Goal: Find specific page/section: Find specific page/section

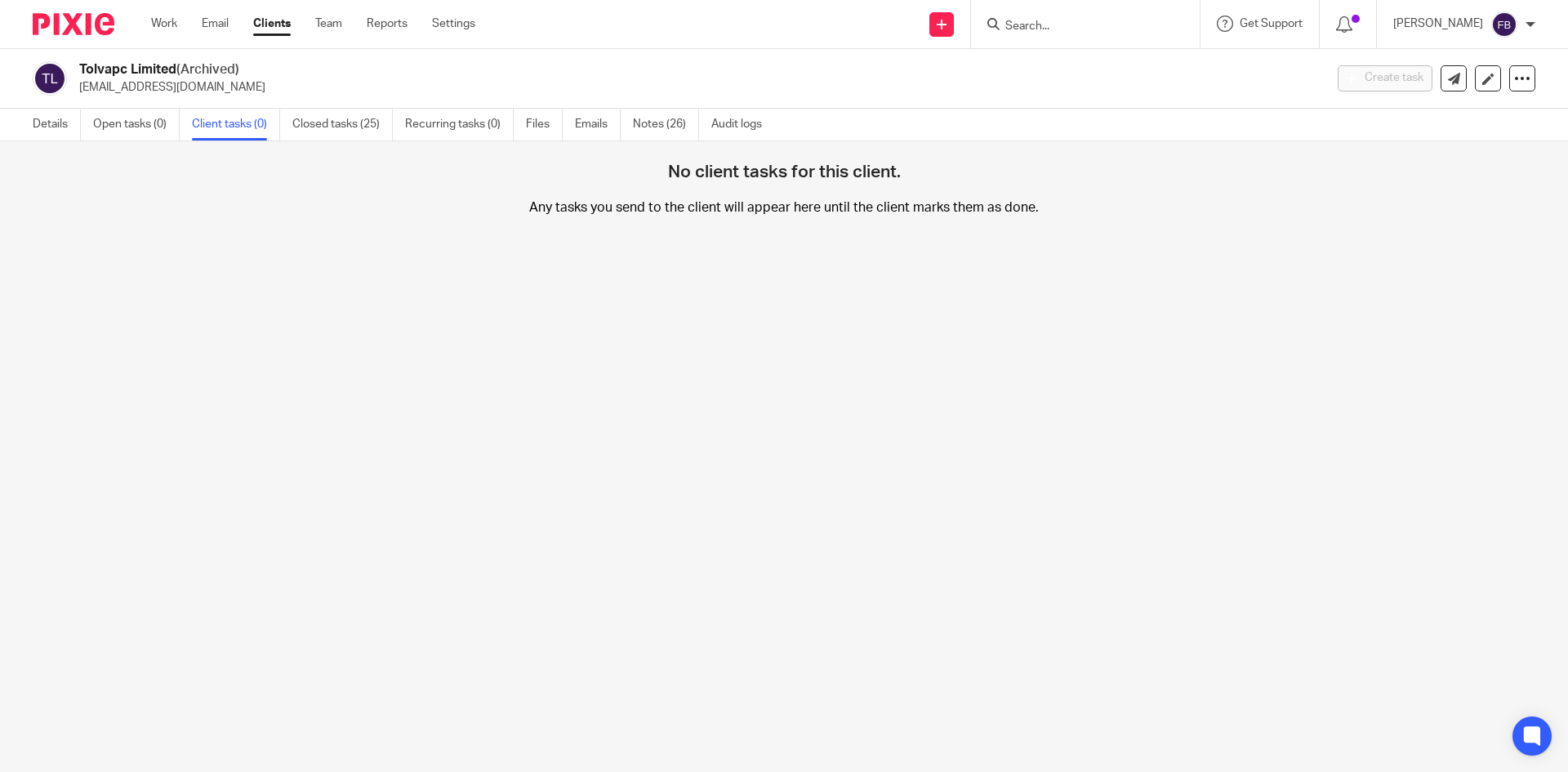
click at [1101, 34] on input "Search" at bounding box center [1077, 27] width 147 height 15
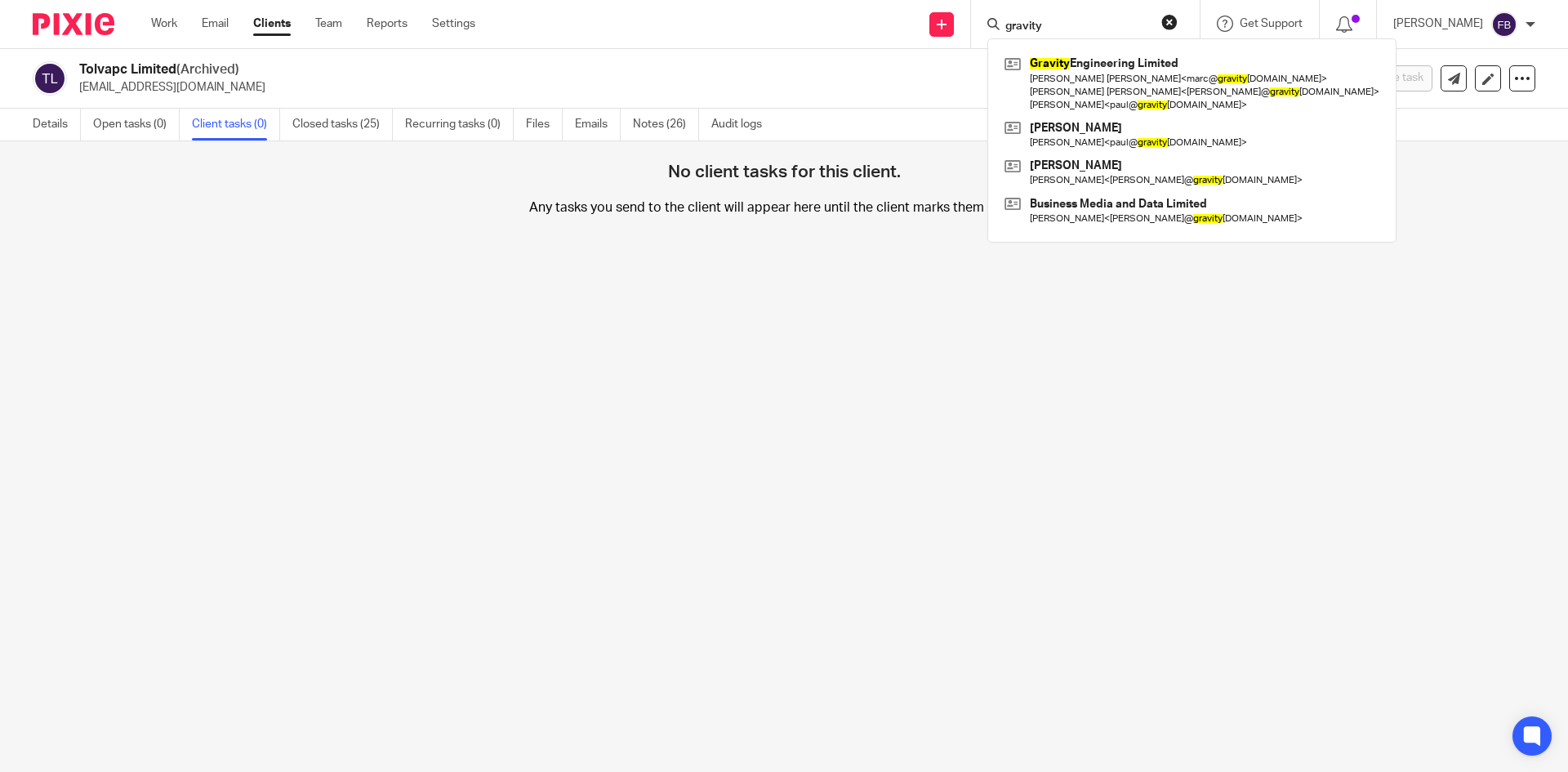
type input "gravity"
click button "submit" at bounding box center [0, 0] width 0 height 0
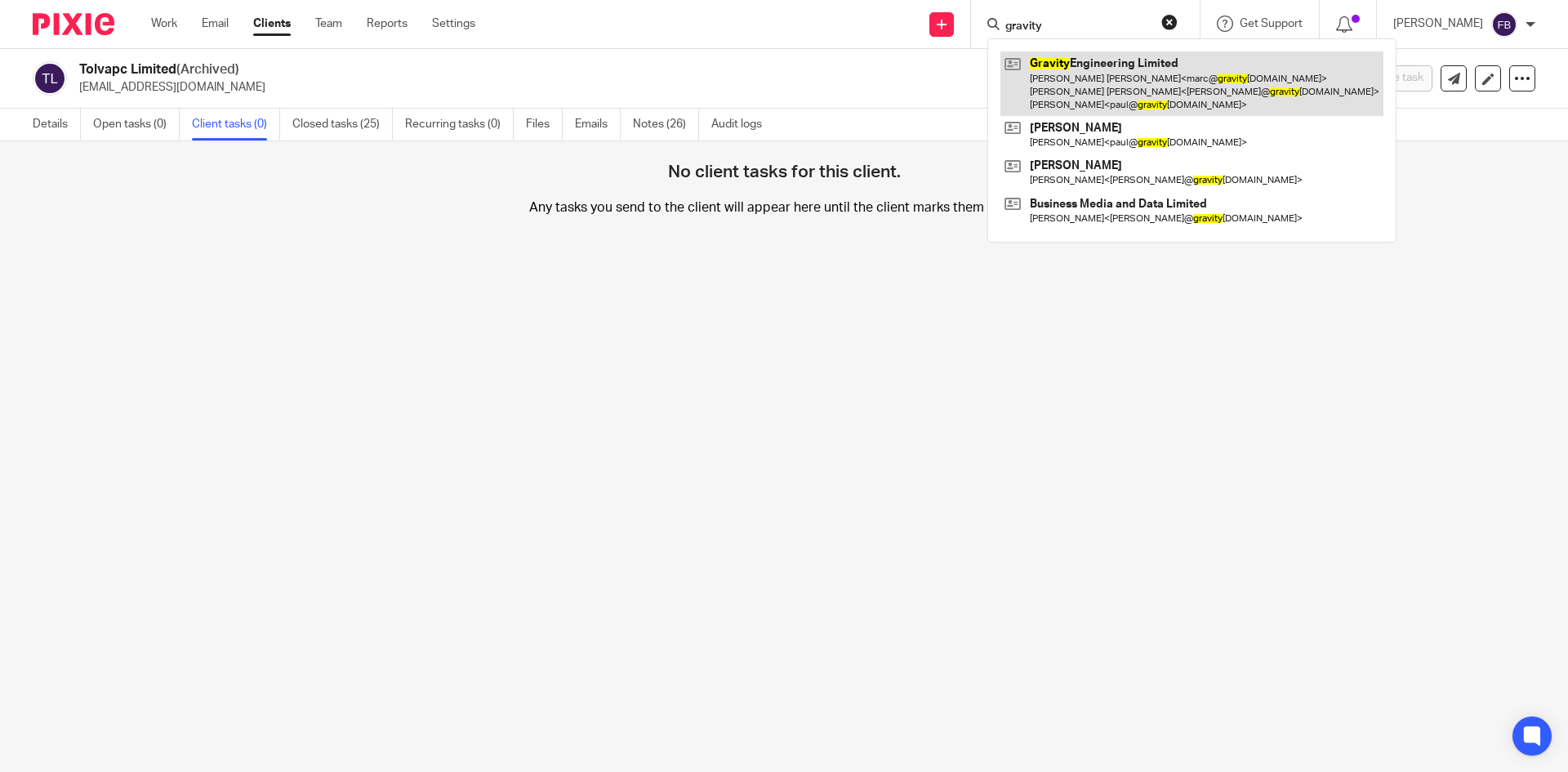
click at [1107, 75] on link at bounding box center [1191, 83] width 383 height 64
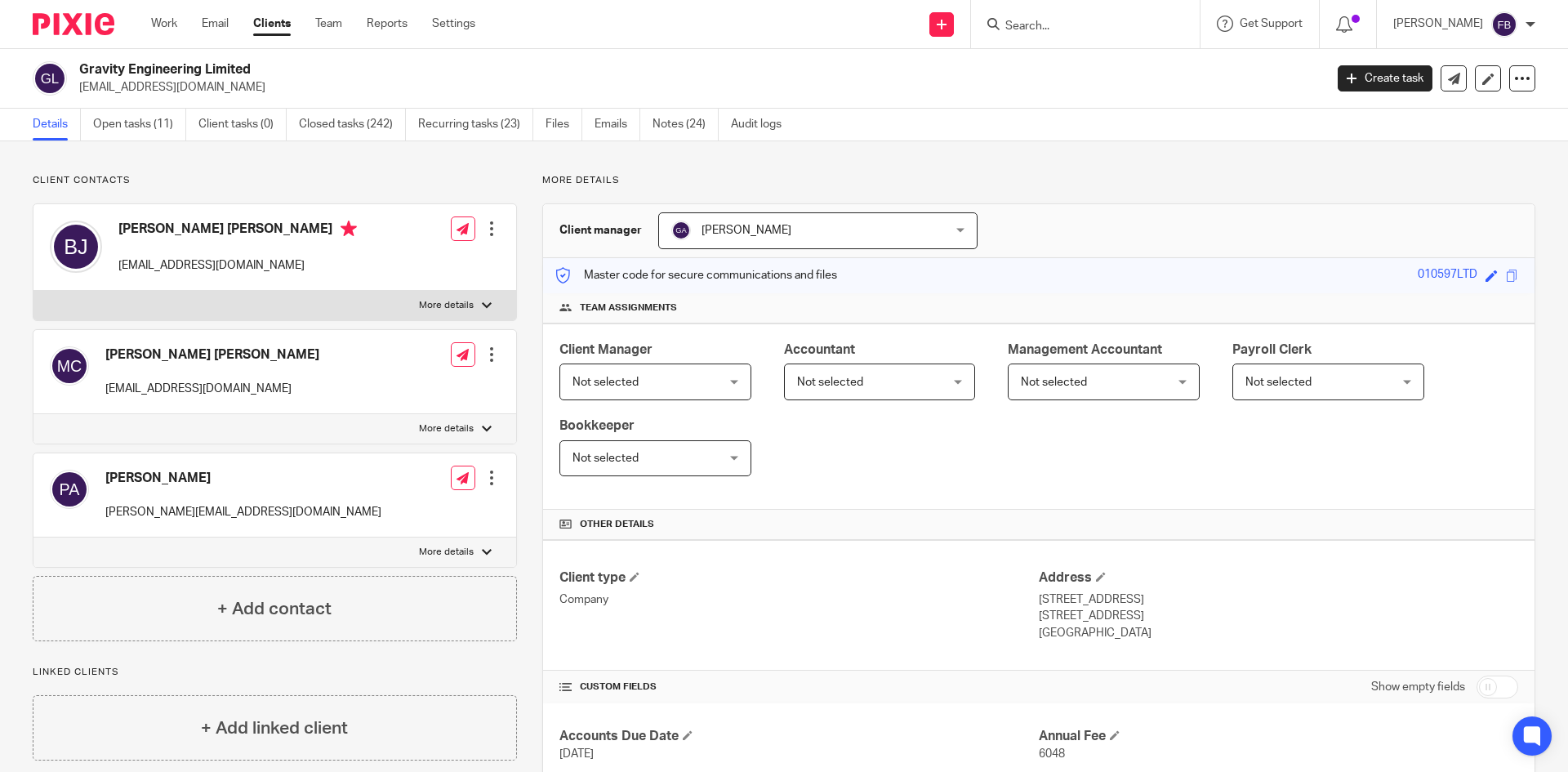
click at [487, 225] on div at bounding box center [492, 229] width 17 height 17
click at [373, 257] on link "Edit contact" at bounding box center [414, 264] width 156 height 24
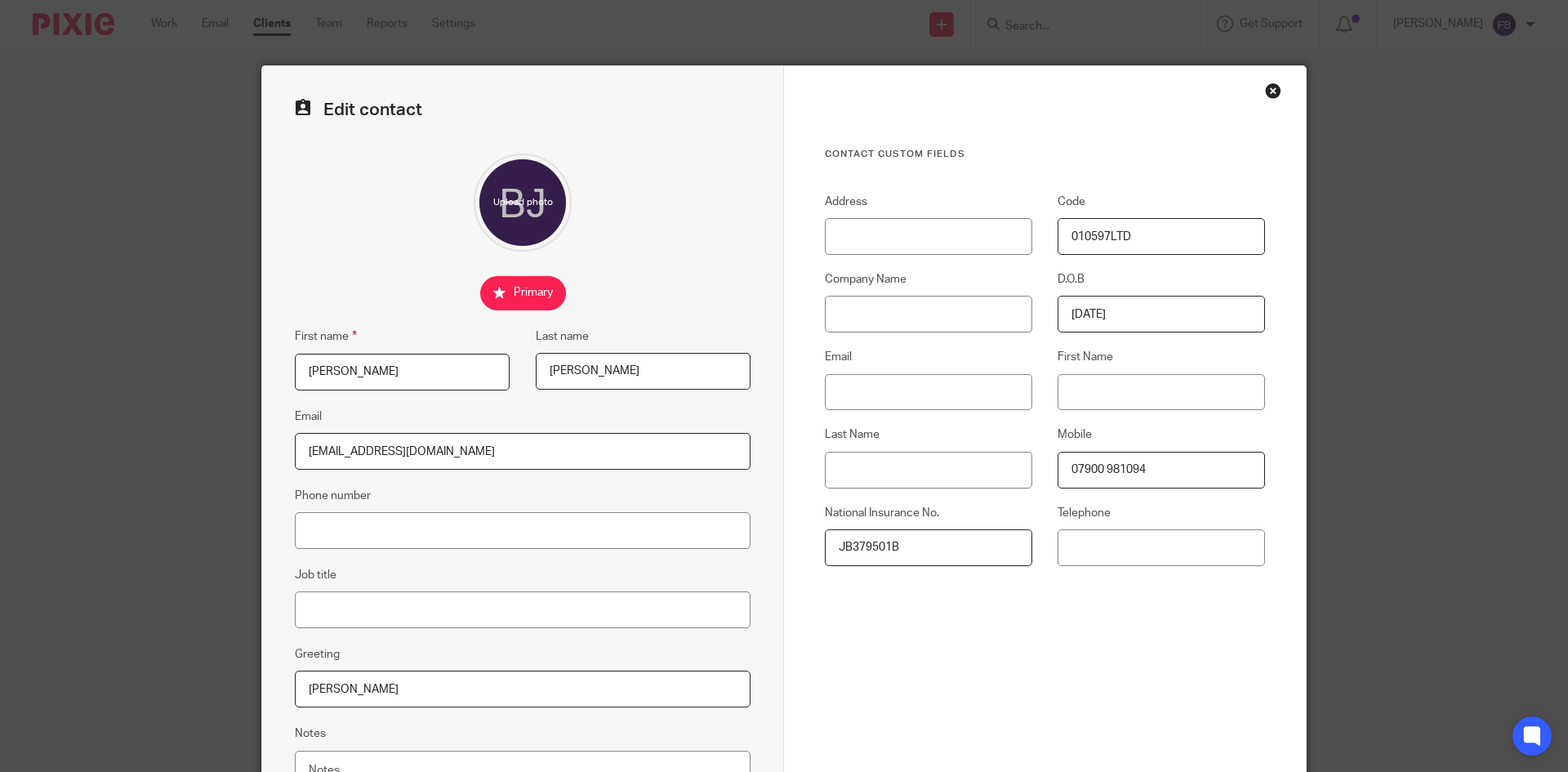
click at [1265, 94] on div "Close this dialog window" at bounding box center [1273, 91] width 17 height 17
click at [1270, 90] on div "Close this dialog window" at bounding box center [1273, 91] width 17 height 17
click at [1089, 31] on div "Edit contact First name Brendan Michael Last name Jarvis Email brendan@gravityp…" at bounding box center [784, 386] width 1568 height 772
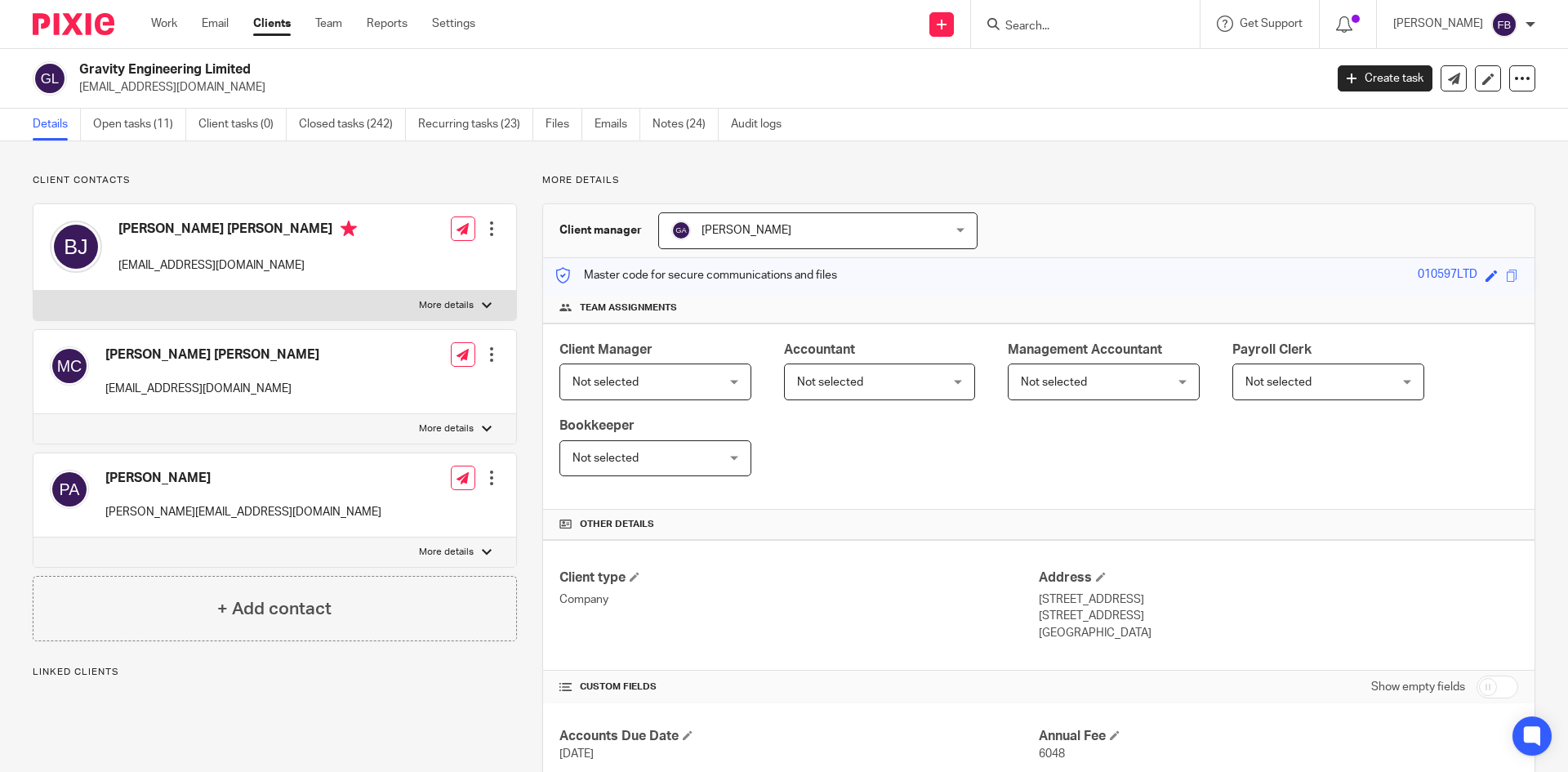
click at [1059, 32] on input "Search" at bounding box center [1077, 27] width 147 height 15
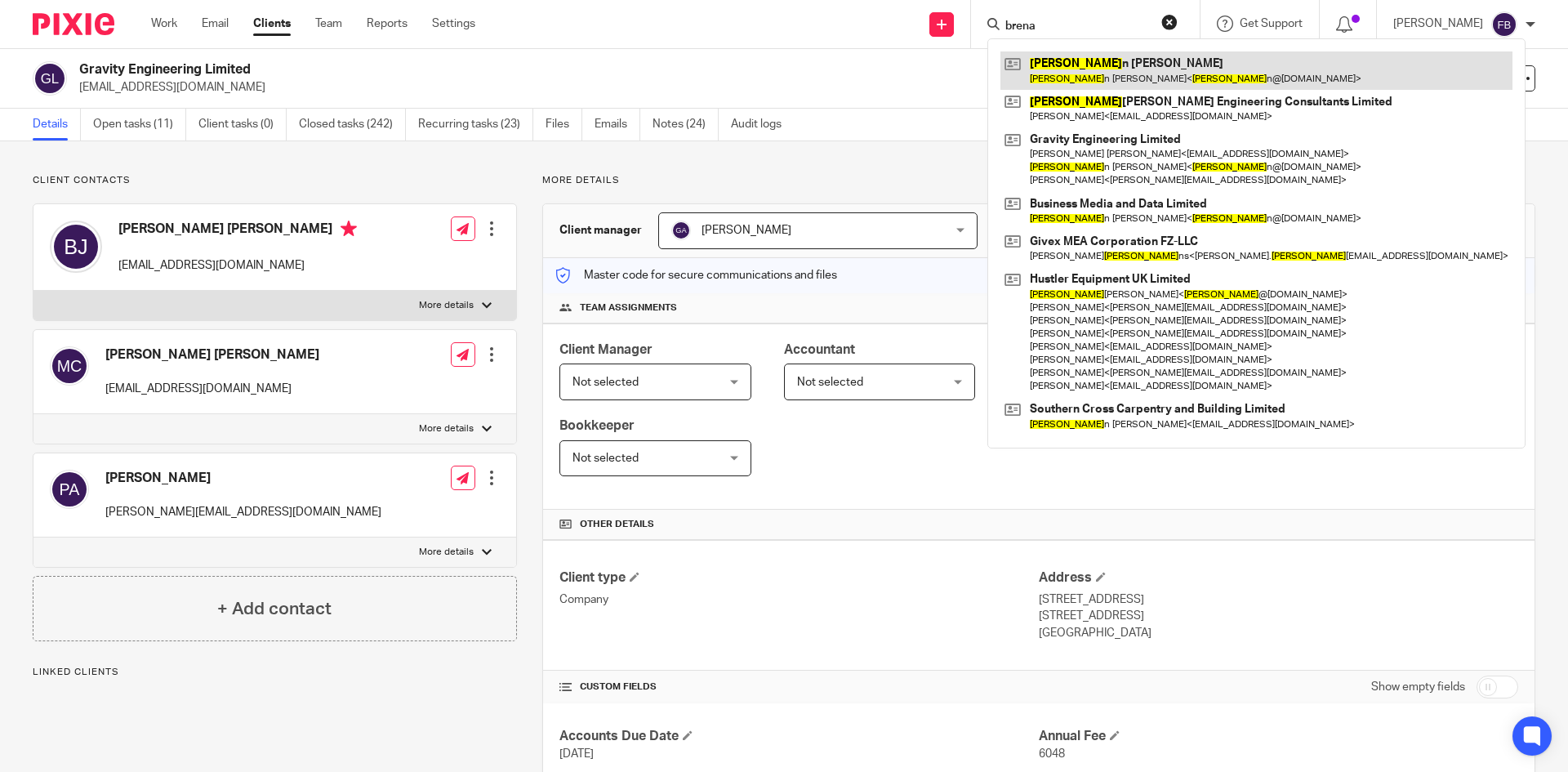
type input "brena"
click at [1100, 64] on link at bounding box center [1256, 69] width 512 height 37
